Goal: Task Accomplishment & Management: Complete application form

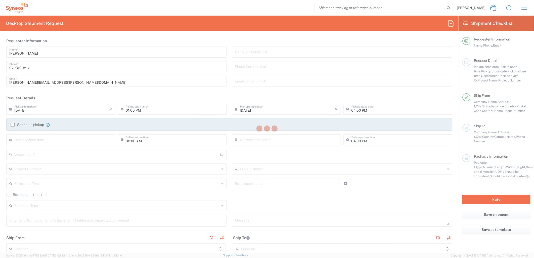
type input "[US_STATE]"
type input "[GEOGRAPHIC_DATA]"
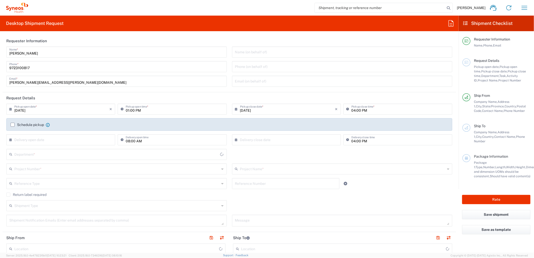
type input "6162"
type input "Syneos Health Medical Communic"
click at [49, 111] on input "[DATE]" at bounding box center [61, 108] width 95 height 9
click at [60, 132] on span "3" at bounding box center [62, 133] width 8 height 7
type input "[DATE]"
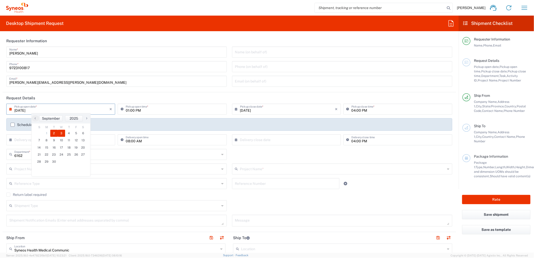
type input "[DATE]"
click at [126, 109] on input "01:00 PM" at bounding box center [175, 108] width 98 height 9
click at [138, 109] on input "08:00 PM" at bounding box center [175, 108] width 98 height 9
type input "08:00 AM"
click at [142, 166] on input "text" at bounding box center [116, 168] width 205 height 9
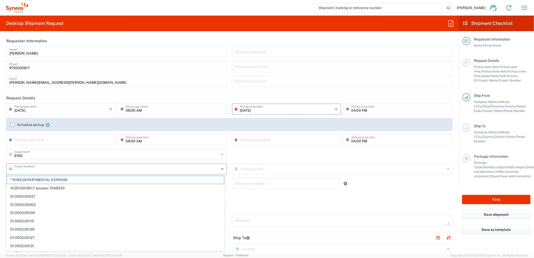
paste input "MCUS.IMSE.CL.7068636"
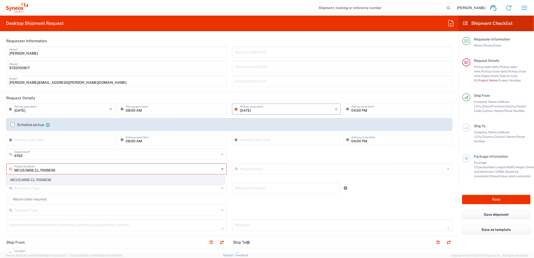
type input "MCUS.IMSE.CL.7068636"
click at [102, 181] on span "MCUS.IMSE.CL.7068636" at bounding box center [115, 180] width 217 height 8
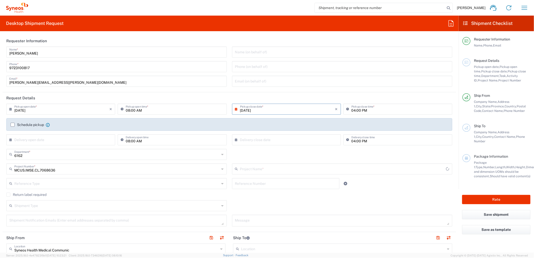
type input "Takeda.SpkrBureau.25.7068636"
click at [92, 180] on input "text" at bounding box center [116, 183] width 205 height 9
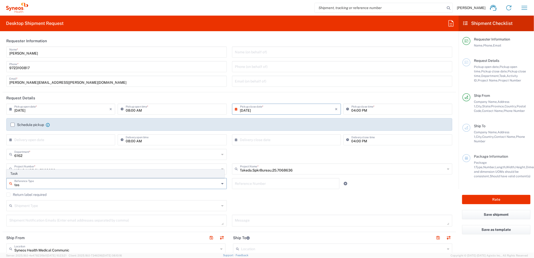
click at [80, 175] on span "Task" at bounding box center [115, 174] width 217 height 8
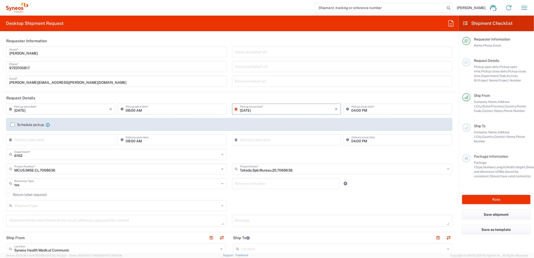
type input "Task"
click at [241, 185] on input "text" at bounding box center [286, 183] width 102 height 9
type input "001"
click at [344, 185] on icon at bounding box center [346, 184] width 4 height 4
click at [76, 193] on div "Reference Type" at bounding box center [116, 198] width 220 height 11
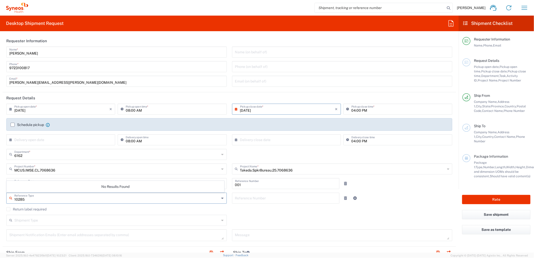
type input "10285"
click at [263, 200] on input "text" at bounding box center [286, 197] width 102 height 9
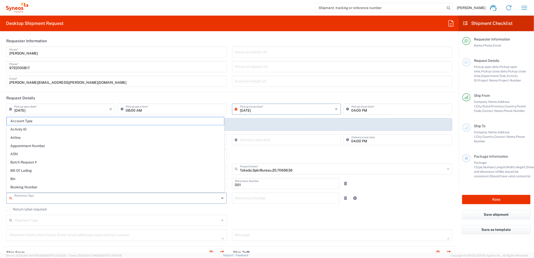
click at [125, 195] on input "text" at bounding box center [116, 197] width 205 height 9
click at [73, 129] on span "Activity ID" at bounding box center [115, 129] width 217 height 8
type input "Activity ID"
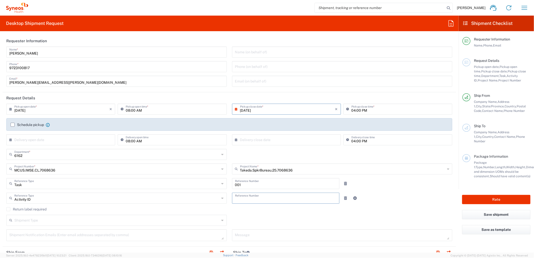
click at [259, 200] on input "text" at bounding box center [286, 197] width 102 height 9
type input "10285"
click at [174, 223] on input "text" at bounding box center [116, 219] width 205 height 9
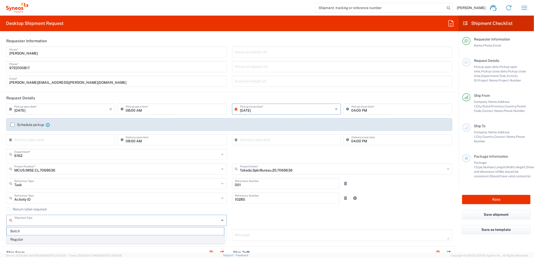
click at [140, 240] on span "Regular" at bounding box center [115, 240] width 217 height 8
type input "Regular"
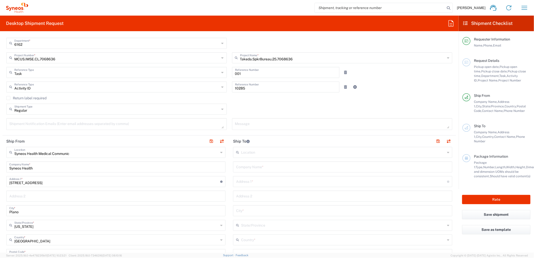
scroll to position [112, 0]
click at [273, 165] on input "text" at bounding box center [342, 166] width 213 height 9
type input "Takeda"
click at [289, 182] on input "text" at bounding box center [341, 180] width 211 height 9
type input "[STREET_ADDRESS]"
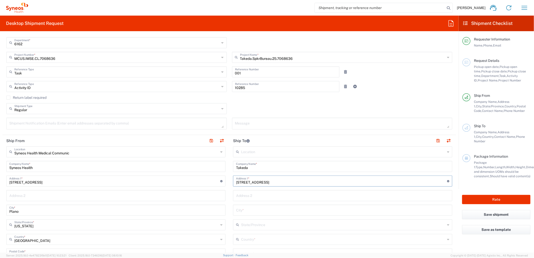
click at [273, 195] on input "text" at bounding box center [342, 195] width 213 height 9
type input "Unit 203"
click at [245, 211] on input "text" at bounding box center [342, 209] width 213 height 9
paste input "Snoqualmie"
type input "Snoqualmie"
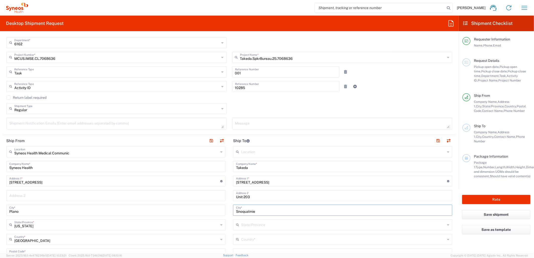
click at [245, 239] on input "text" at bounding box center [343, 239] width 204 height 9
type input "w"
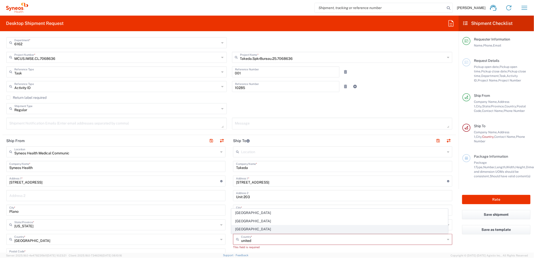
click at [245, 229] on span "[GEOGRAPHIC_DATA]" at bounding box center [340, 229] width 216 height 8
type input "[GEOGRAPHIC_DATA]"
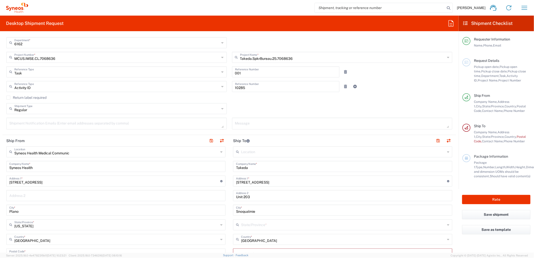
click at [256, 227] on input "text" at bounding box center [343, 224] width 204 height 9
click at [245, 217] on span "[US_STATE]" at bounding box center [340, 215] width 216 height 8
type input "[US_STATE]"
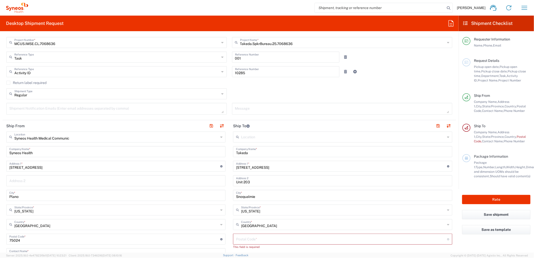
scroll to position [140, 0]
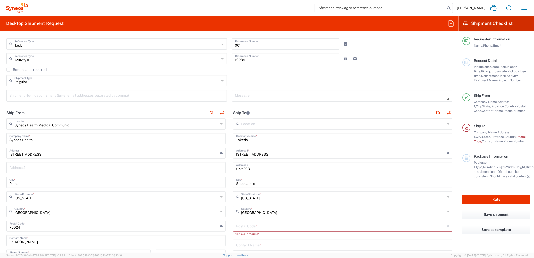
click at [256, 225] on input "undefined" at bounding box center [341, 225] width 211 height 9
type input "98065"
click at [240, 239] on input "text" at bounding box center [342, 240] width 213 height 9
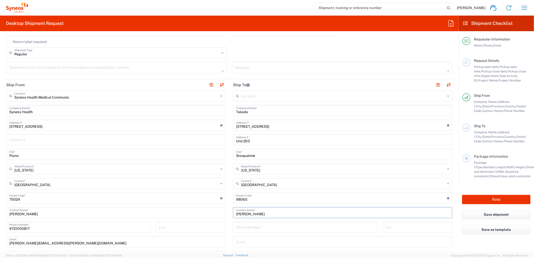
scroll to position [195, 0]
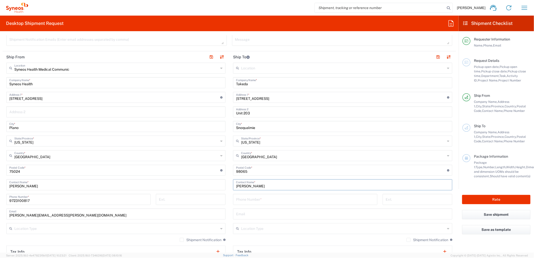
type input "[PERSON_NAME]"
click at [287, 202] on input "tel" at bounding box center [305, 199] width 138 height 9
paste input "[PHONE_NUMBER]"
type input "[PHONE_NUMBER]"
click at [226, 214] on main "Syneos Health Medical Communic Location Syneos Health Medical Communic [PERSON_…" at bounding box center [116, 168] width 227 height 211
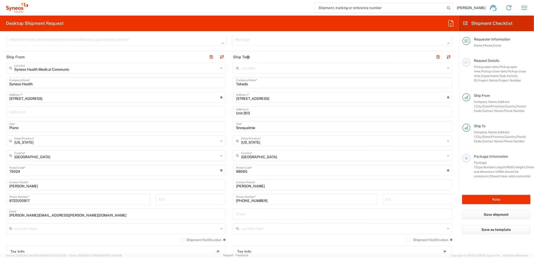
scroll to position [223, 0]
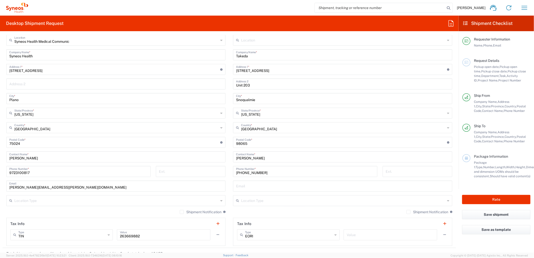
click at [181, 211] on label "Shipment Notification" at bounding box center [201, 212] width 42 height 4
click at [182, 212] on input "Shipment Notification" at bounding box center [182, 212] width 0 height 0
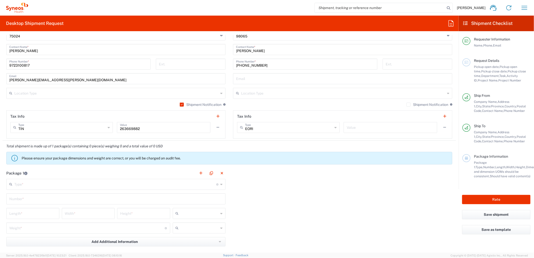
scroll to position [363, 0]
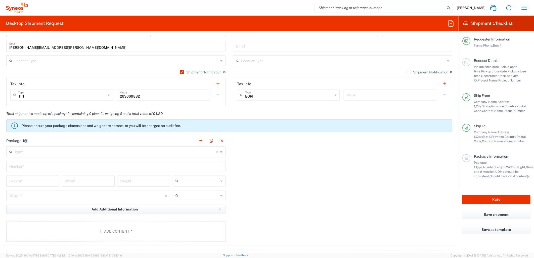
click at [162, 153] on input "text" at bounding box center [115, 151] width 202 height 9
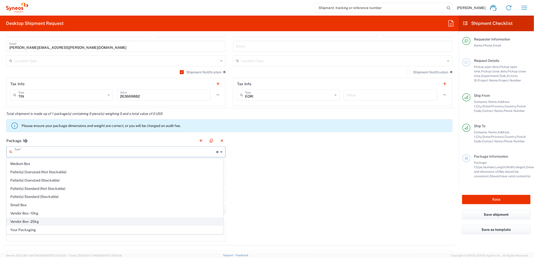
scroll to position [16, 0]
click at [59, 228] on span "Your Packaging" at bounding box center [115, 230] width 216 height 8
type input "Your Packaging"
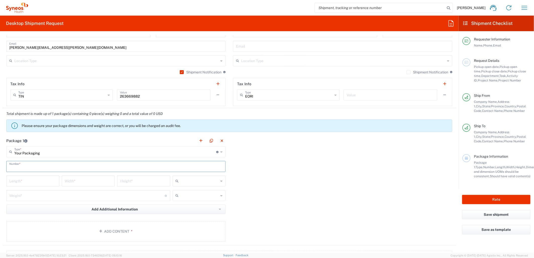
click at [53, 165] on input "text" at bounding box center [115, 166] width 213 height 9
type input "1"
type input "12"
type input "10"
type input "1"
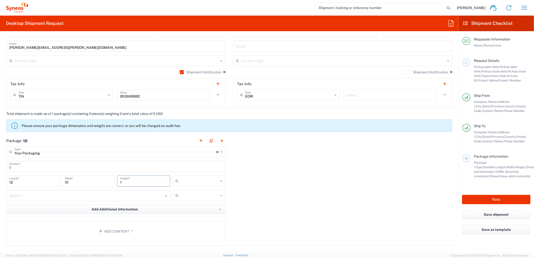
click at [206, 180] on input "text" at bounding box center [200, 181] width 38 height 8
click at [184, 211] on span "in" at bounding box center [196, 208] width 51 height 8
type input "in"
click at [151, 200] on div "Weight * Total weight of package(s) in pounds or kilograms" at bounding box center [88, 195] width 164 height 11
click at [149, 196] on input "number" at bounding box center [87, 195] width 156 height 9
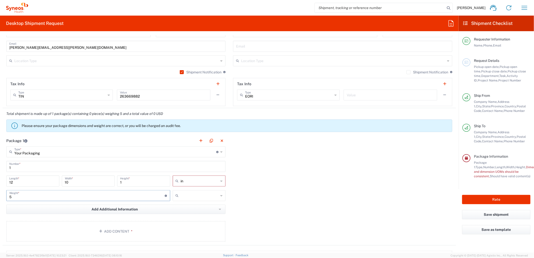
type input "5"
click at [184, 197] on input "text" at bounding box center [200, 196] width 38 height 8
click at [182, 215] on span "lbs" at bounding box center [196, 215] width 51 height 8
type input "lbs"
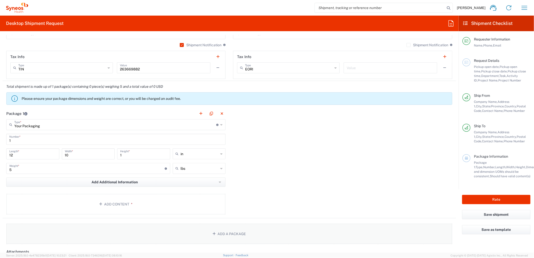
scroll to position [447, 0]
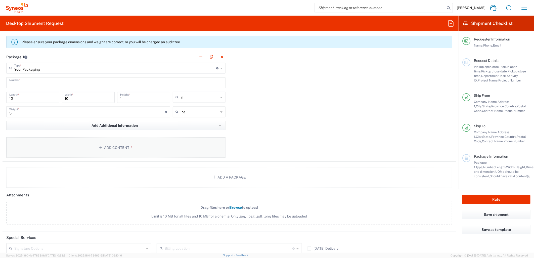
click at [201, 143] on button "Add Content *" at bounding box center [115, 147] width 219 height 21
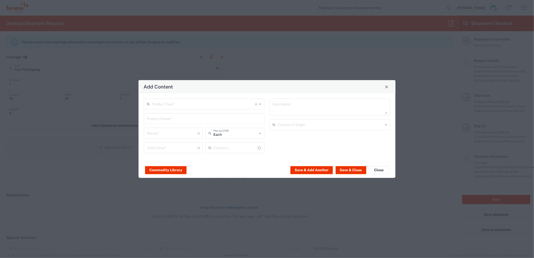
type input "US Dollar"
click at [215, 100] on input "text" at bounding box center [203, 103] width 103 height 9
click at [179, 114] on span "Documents" at bounding box center [203, 115] width 119 height 8
type input "Documents"
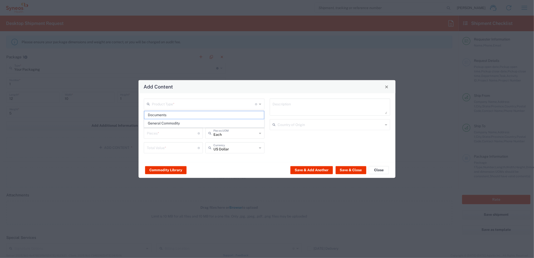
type input "1"
type textarea "Documents"
click at [353, 171] on button "Save & Close" at bounding box center [351, 170] width 31 height 8
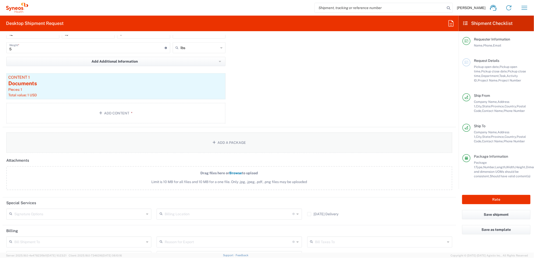
scroll to position [557, 0]
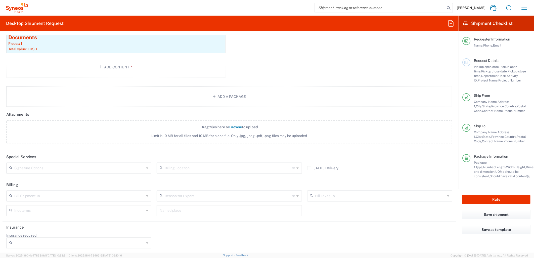
click at [96, 196] on input "text" at bounding box center [79, 195] width 130 height 9
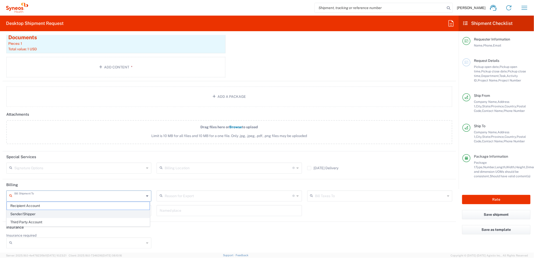
click at [46, 215] on span "Sender/Shipper" at bounding box center [78, 214] width 143 height 8
type input "Sender/Shipper"
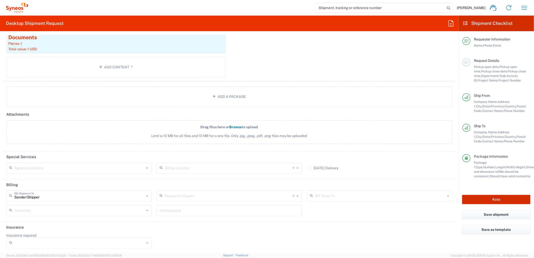
click at [476, 198] on button "Rate" at bounding box center [496, 199] width 68 height 9
type input "MCUS.IMSE.CL.7068636"
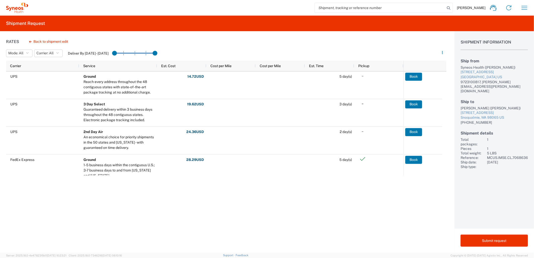
click at [72, 221] on div "Rates Back to shipment edit Mode: All All SMAL Carrier: All All FedEx Express U…" at bounding box center [223, 141] width 446 height 221
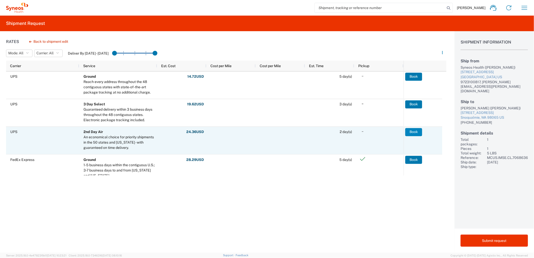
click at [416, 128] on button "Book" at bounding box center [413, 132] width 17 height 8
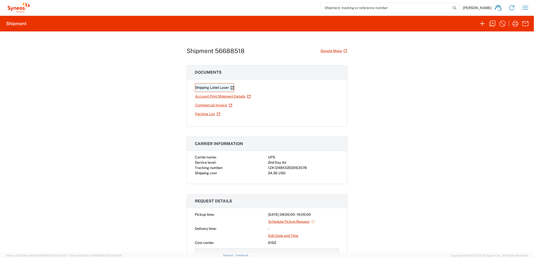
click at [222, 87] on link "Shipping Label Laser" at bounding box center [214, 87] width 39 height 9
click at [494, 20] on icon "button" at bounding box center [492, 24] width 8 height 8
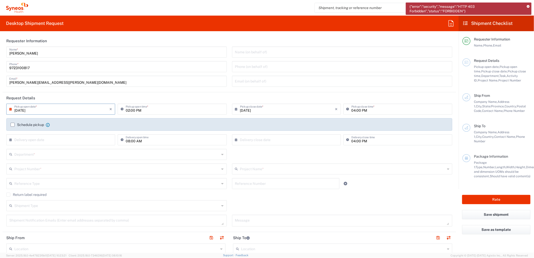
click at [64, 109] on input "[DATE]" at bounding box center [61, 108] width 95 height 9
click at [59, 134] on span "3" at bounding box center [62, 133] width 8 height 7
type input "[DATE]"
click at [127, 111] on input "02:00 PM" at bounding box center [175, 108] width 98 height 9
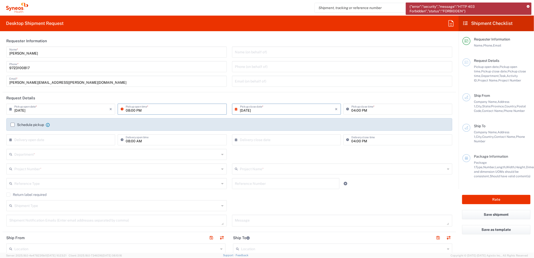
click at [139, 111] on input "08:00 PM" at bounding box center [175, 108] width 98 height 9
type input "08:00 AM"
click at [74, 156] on input "text" at bounding box center [116, 154] width 205 height 9
click at [98, 153] on input "text" at bounding box center [116, 154] width 205 height 9
paste input "MCUS.IMSE.CL.7069588"
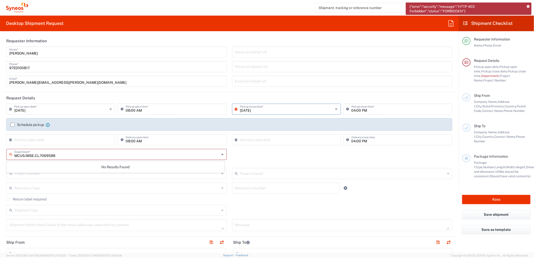
type input "MCUS.IMSE.CL.7069588"
click at [251, 155] on div "MCUS.IMSE.CL.7069588 Department * No Results Found This field is required" at bounding box center [229, 158] width 451 height 19
click at [18, 4] on icon at bounding box center [17, 8] width 22 height 10
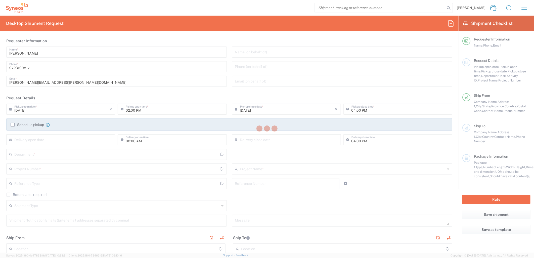
type input "[US_STATE]"
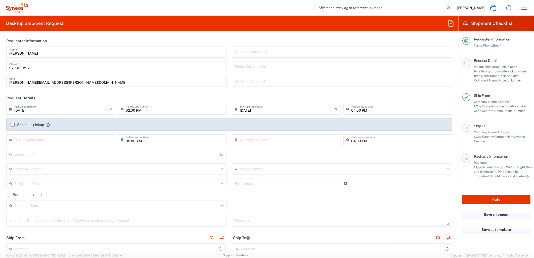
type input "6162"
type input "[GEOGRAPHIC_DATA]"
click at [72, 109] on input "[DATE]" at bounding box center [61, 108] width 95 height 9
type input "Syneos Health Medical Communic"
click at [62, 136] on span "3" at bounding box center [62, 133] width 8 height 7
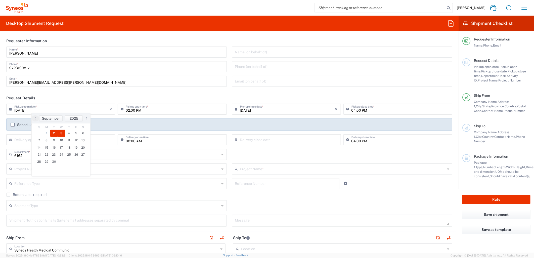
type input "[DATE]"
click at [170, 109] on input "02:00 PM" at bounding box center [175, 108] width 98 height 9
click at [138, 110] on input "08:00 PM" at bounding box center [175, 108] width 98 height 9
type input "08:00 AM"
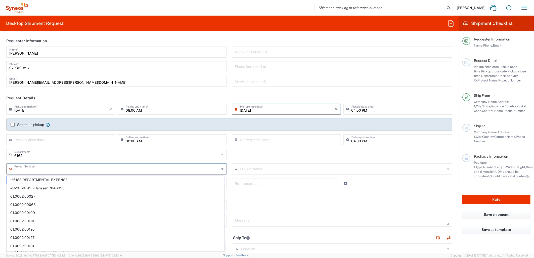
click at [73, 167] on input "text" at bounding box center [116, 168] width 205 height 9
paste input "MCUS.IMSE.CL.7069588"
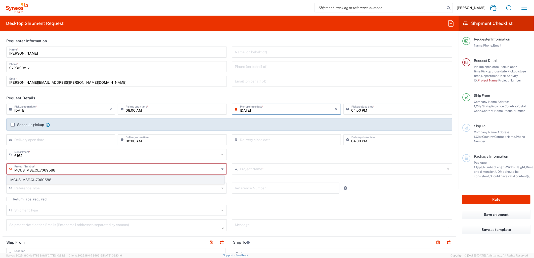
type input "MCUS.IMSE.CL.7069588"
click at [44, 181] on span "MCUS.IMSE.CL.7069588" at bounding box center [115, 180] width 217 height 8
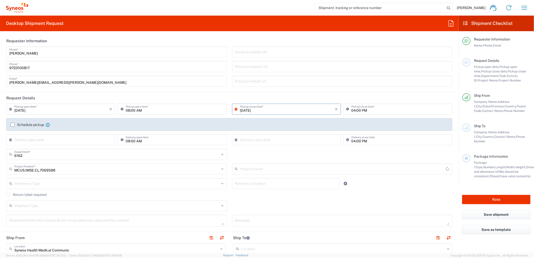
type input "Takeda.SpkrBureau.25.7069588"
click at [278, 169] on input "text" at bounding box center [342, 168] width 205 height 9
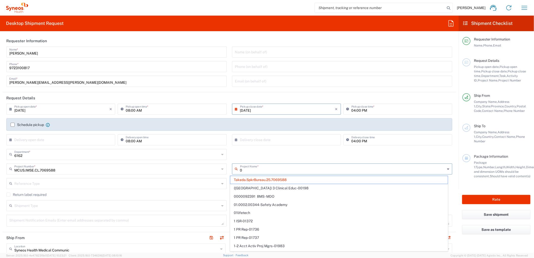
type input "00"
type input "MCUS.IMSE.CL.7069588"
type input "0"
click at [274, 143] on input "text" at bounding box center [287, 139] width 95 height 9
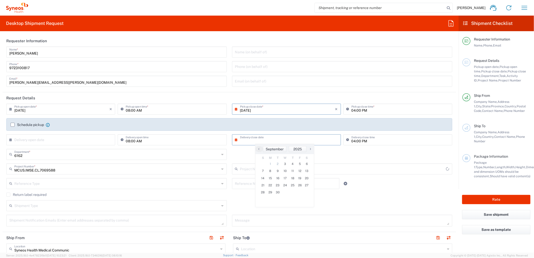
type input "Takeda.SpkrBureau.25.7069588"
click at [271, 155] on th "M" at bounding box center [271, 157] width 8 height 5
click at [240, 153] on div "6162 Department * 6162 3000 3100 3109 3110 3111 3112 3125 3130 3135 3136 3150 3…" at bounding box center [229, 156] width 451 height 15
click at [72, 187] on input "text" at bounding box center [116, 183] width 205 height 9
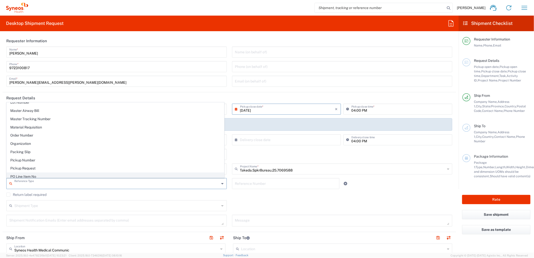
scroll to position [456, 0]
click at [48, 116] on span "Task" at bounding box center [115, 116] width 217 height 8
type input "Task"
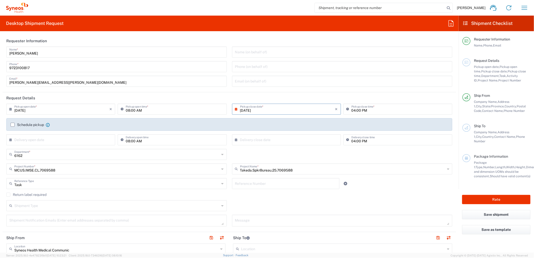
click at [290, 183] on input "text" at bounding box center [286, 183] width 102 height 9
type input "001"
click at [344, 182] on icon at bounding box center [346, 184] width 4 height 4
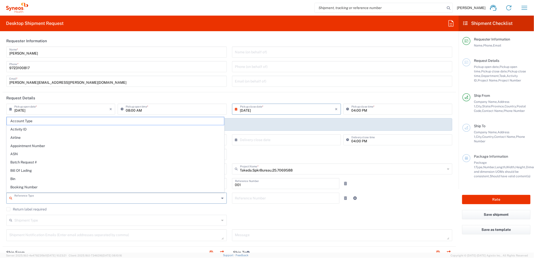
click at [62, 196] on input "text" at bounding box center [116, 197] width 205 height 9
click at [44, 127] on span "Activity ID" at bounding box center [115, 129] width 217 height 8
type input "Activity ID"
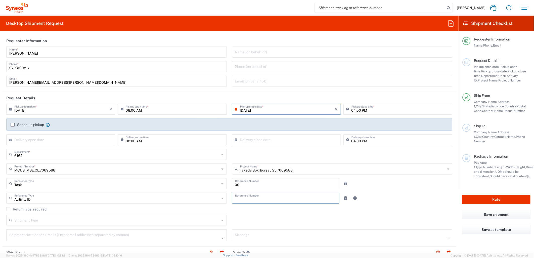
click at [271, 197] on input "text" at bounding box center [286, 197] width 102 height 9
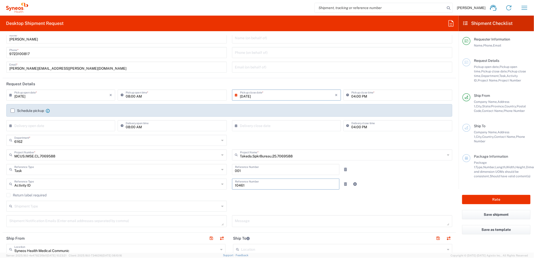
scroll to position [28, 0]
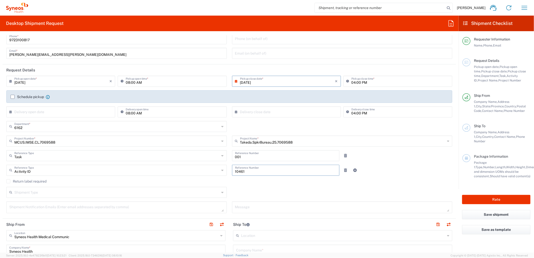
type input "10461"
click at [146, 208] on textarea at bounding box center [116, 207] width 214 height 9
click at [120, 196] on input "text" at bounding box center [116, 192] width 205 height 9
click at [98, 211] on span "Regular" at bounding box center [115, 212] width 217 height 8
type input "Regular"
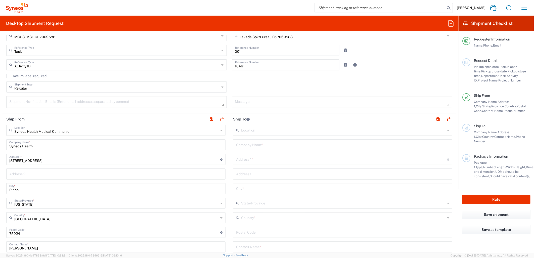
scroll to position [140, 0]
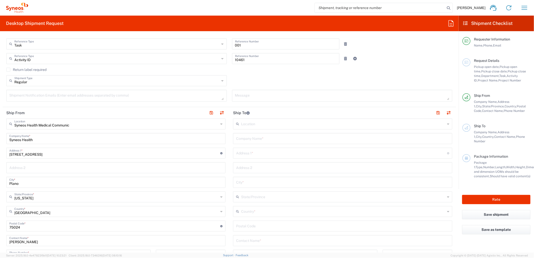
click at [255, 137] on input "text" at bounding box center [342, 138] width 213 height 9
type input "Takeda"
click at [247, 155] on input "text" at bounding box center [341, 152] width 211 height 9
type input "[STREET_ADDRESS]"
type input "Unit 203"
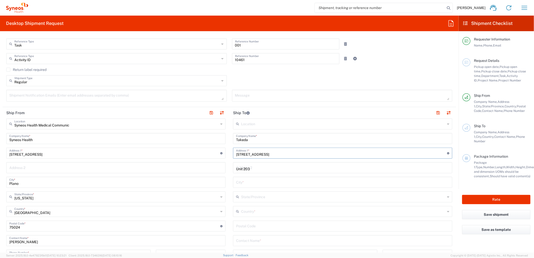
type input "Snoqualmie"
type input "[US_STATE]"
type input "[GEOGRAPHIC_DATA]"
type input "98065"
type input "[PERSON_NAME]"
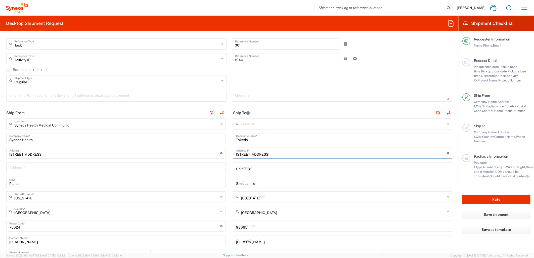
type input "[PHONE_NUMBER]"
type input "Your Packaging"
type input "1"
type input "12"
type input "10"
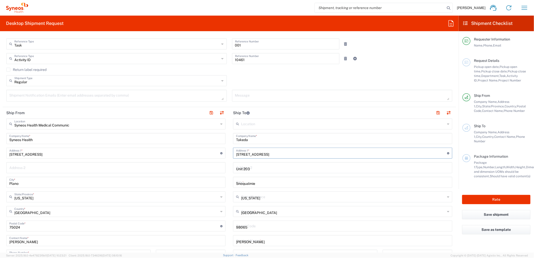
type input "1"
type input "in"
type input "5"
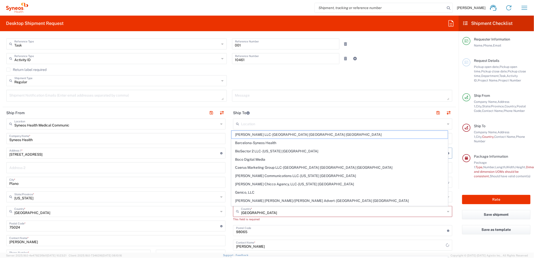
scroll to position [195, 0]
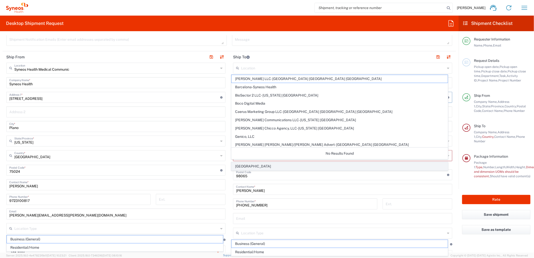
click at [259, 166] on span "[GEOGRAPHIC_DATA]" at bounding box center [340, 166] width 216 height 8
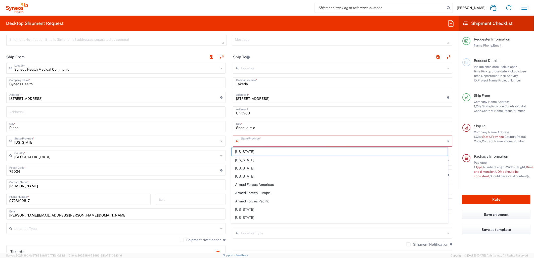
click at [260, 140] on input "text" at bounding box center [343, 140] width 204 height 9
click at [243, 194] on span "[US_STATE]" at bounding box center [340, 194] width 216 height 8
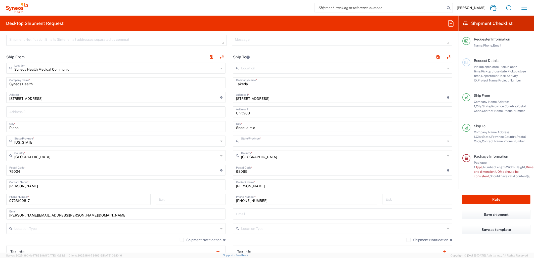
type input "[US_STATE]"
click at [229, 177] on main "Location Addison Whitney LLC-Morrisvile NC US Barcelona-Syneos Health BioSector…" at bounding box center [342, 168] width 227 height 211
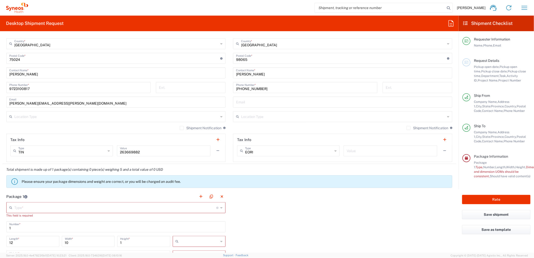
scroll to position [391, 0]
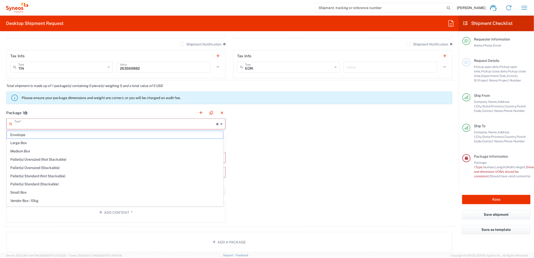
click at [86, 124] on input "text" at bounding box center [115, 123] width 202 height 9
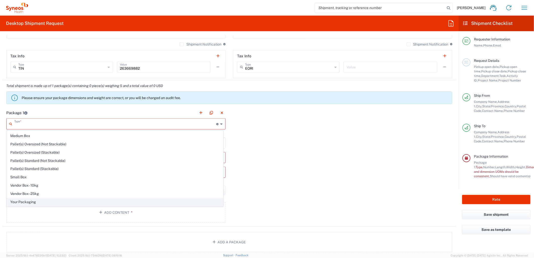
click at [26, 201] on span "Your Packaging" at bounding box center [115, 202] width 216 height 8
type input "Your Packaging"
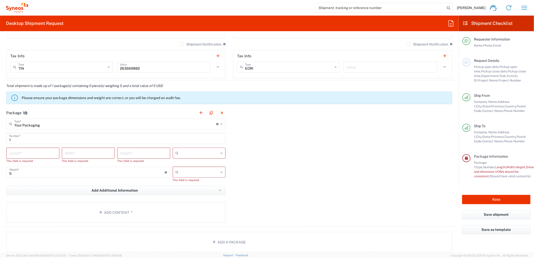
click at [36, 154] on input "number" at bounding box center [32, 152] width 47 height 9
type input "12"
click at [91, 151] on input "number" at bounding box center [88, 152] width 47 height 9
type input "10"
click at [143, 156] on input "number" at bounding box center [143, 152] width 47 height 9
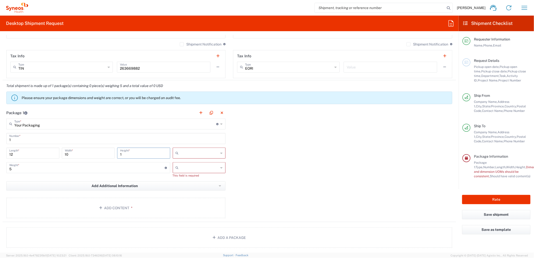
type input "1"
click at [184, 153] on input "text" at bounding box center [200, 153] width 38 height 8
click at [181, 178] on span "in" at bounding box center [196, 180] width 51 height 8
type input "in"
click at [187, 168] on input "text" at bounding box center [200, 168] width 38 height 8
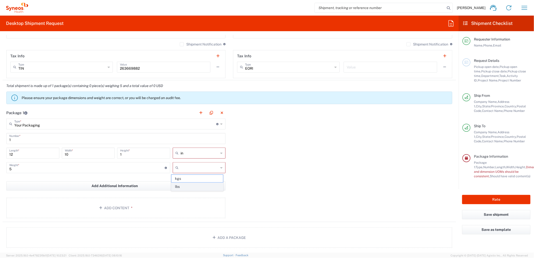
click at [185, 186] on span "lbs" at bounding box center [196, 187] width 51 height 8
type input "lbs"
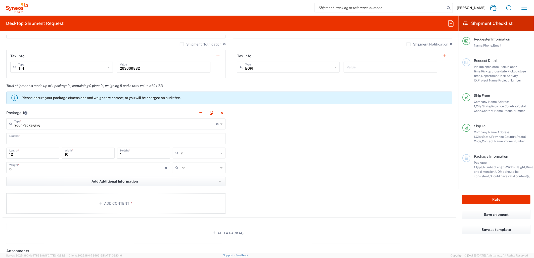
drag, startPoint x: 306, startPoint y: 178, endPoint x: 235, endPoint y: 184, distance: 71.4
click at [304, 178] on div "Package 1 Your Packaging Type * Material used to package goods Envelope Large B…" at bounding box center [230, 162] width 454 height 110
click at [180, 203] on button "Add Content *" at bounding box center [115, 203] width 219 height 21
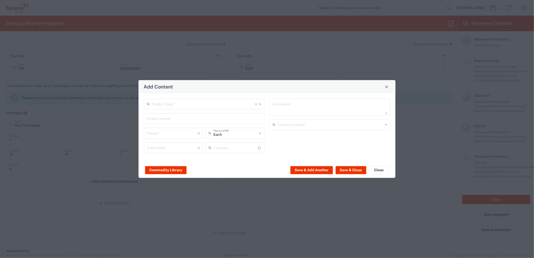
type input "US Dollar"
click at [225, 109] on div "Product Type * Document: Paper document generated internally by Syneos, a clien…" at bounding box center [204, 104] width 121 height 11
click at [175, 114] on span "Documents" at bounding box center [203, 115] width 119 height 8
type input "Documents"
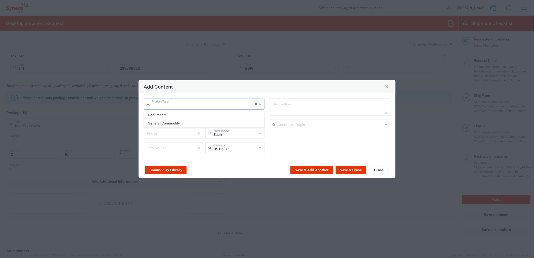
type input "1"
type textarea "Documents"
click at [351, 167] on button "Save & Close" at bounding box center [351, 170] width 31 height 8
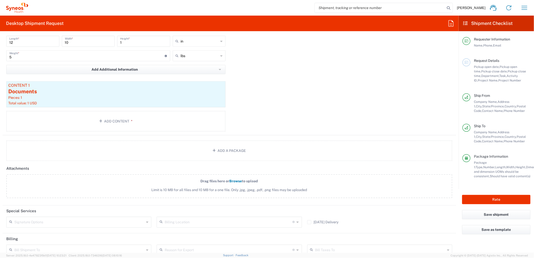
scroll to position [557, 0]
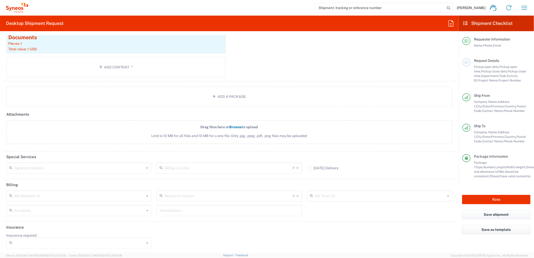
click at [56, 197] on input "text" at bounding box center [79, 195] width 130 height 9
click at [33, 210] on span "Sender/Shipper" at bounding box center [78, 214] width 143 height 8
type input "Sender/Shipper"
click at [499, 200] on button "Rate" at bounding box center [496, 199] width 68 height 9
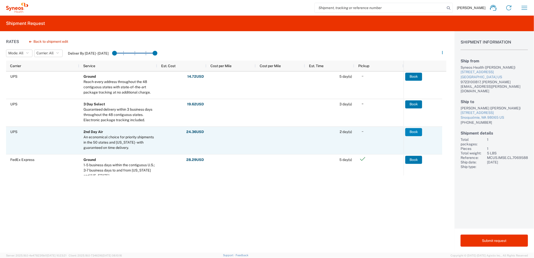
click at [413, 131] on button "Book" at bounding box center [413, 132] width 17 height 8
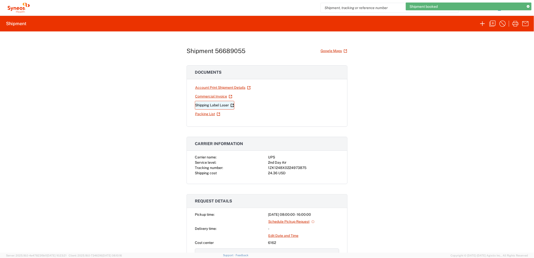
click at [213, 104] on link "Shipping Label Laser" at bounding box center [214, 105] width 39 height 9
